Goal: Transaction & Acquisition: Download file/media

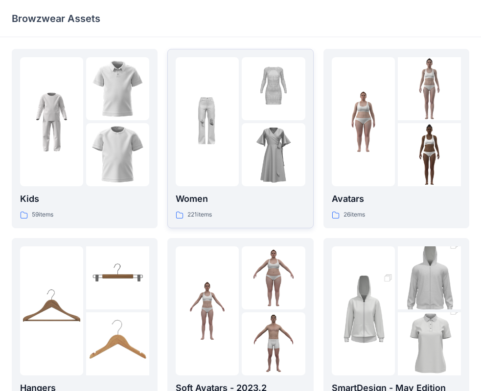
click at [213, 209] on div "Women 221 items" at bounding box center [240, 206] width 129 height 28
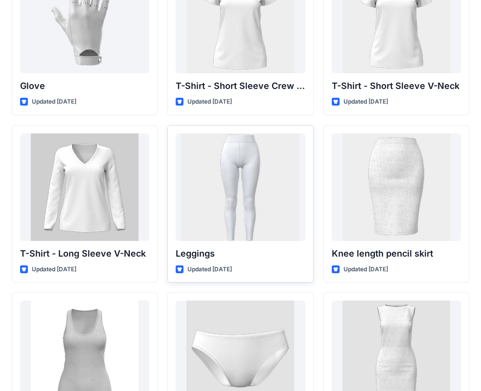
scroll to position [7815, 0]
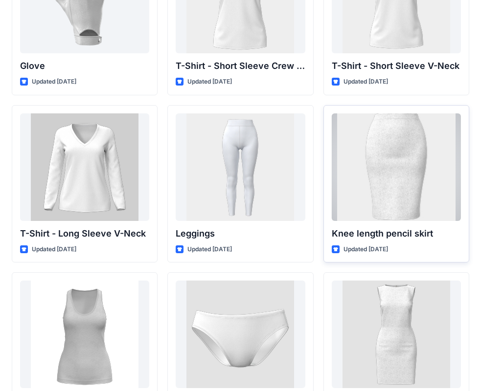
click at [418, 173] on div at bounding box center [395, 167] width 129 height 108
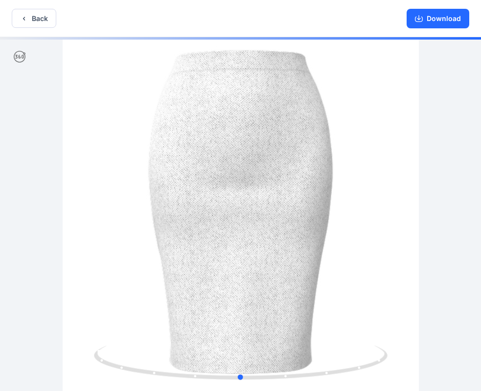
click at [381, 86] on div at bounding box center [240, 215] width 481 height 356
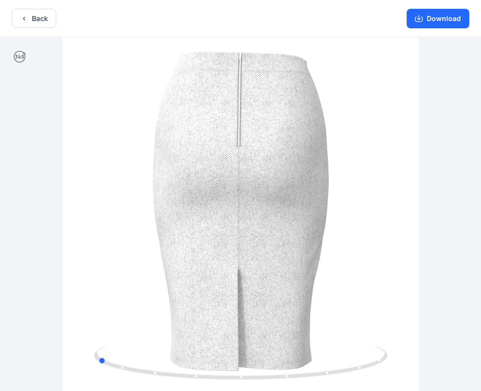
drag, startPoint x: 290, startPoint y: 377, endPoint x: 146, endPoint y: 281, distance: 173.7
click at [146, 281] on div at bounding box center [240, 215] width 481 height 356
click at [431, 23] on button "Download" at bounding box center [437, 19] width 63 height 20
